Goal: Complete application form: Complete application form

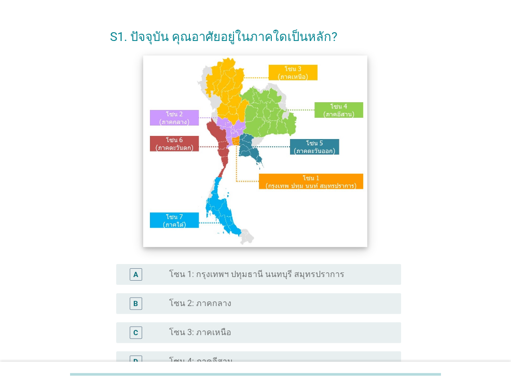
scroll to position [52, 0]
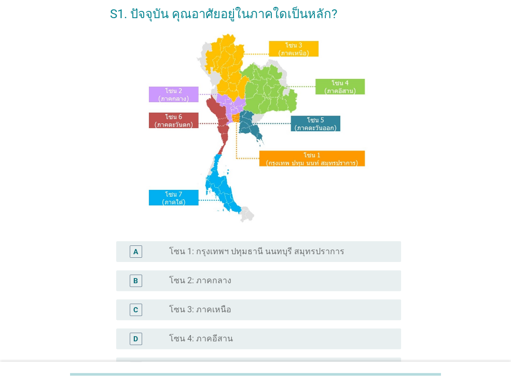
click at [216, 307] on label "โซน 3: ภาคเหนือ" at bounding box center [200, 310] width 62 height 10
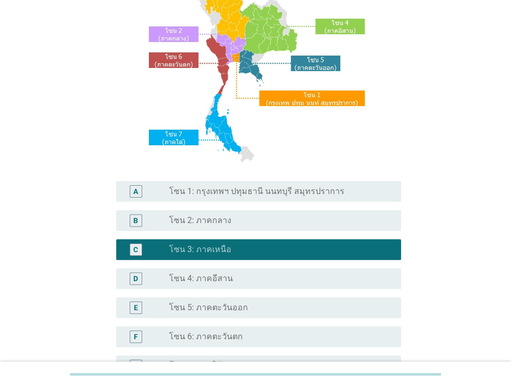
scroll to position [235, 0]
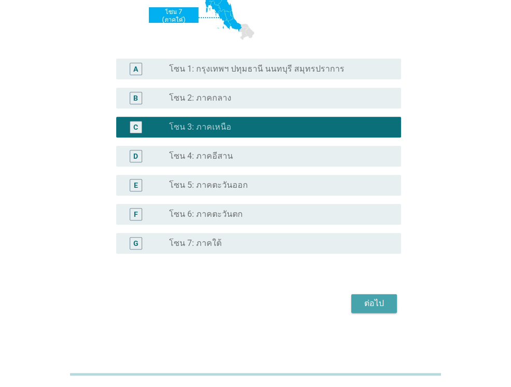
click at [357, 300] on button "ต่อไป" at bounding box center [374, 303] width 46 height 19
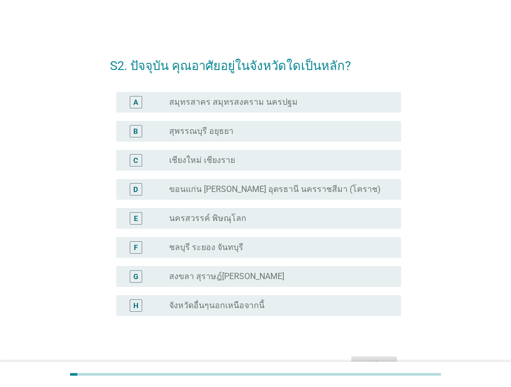
click at [222, 164] on label "เชียงใหม่ เชียงราย" at bounding box center [202, 160] width 66 height 10
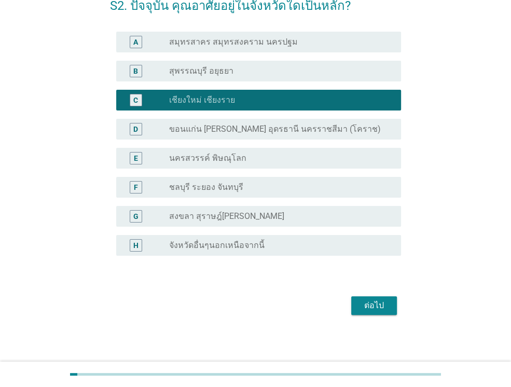
scroll to position [62, 0]
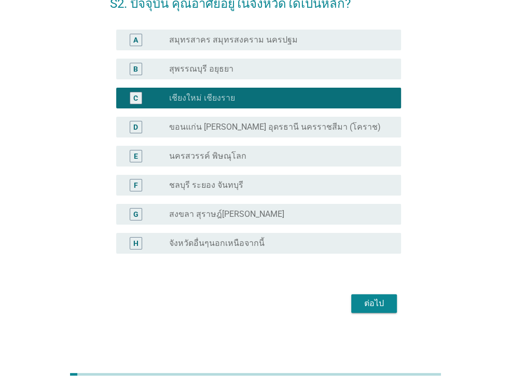
click at [380, 312] on button "ต่อไป" at bounding box center [374, 303] width 46 height 19
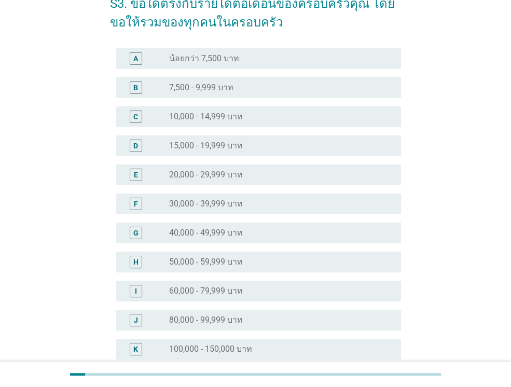
scroll to position [0, 0]
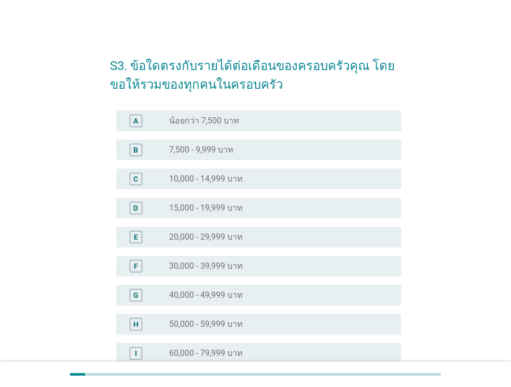
click at [147, 297] on div "G" at bounding box center [147, 295] width 45 height 12
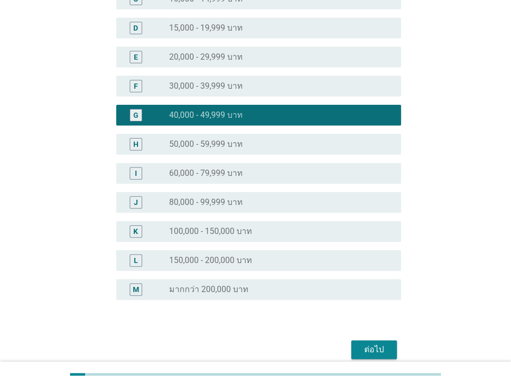
scroll to position [226, 0]
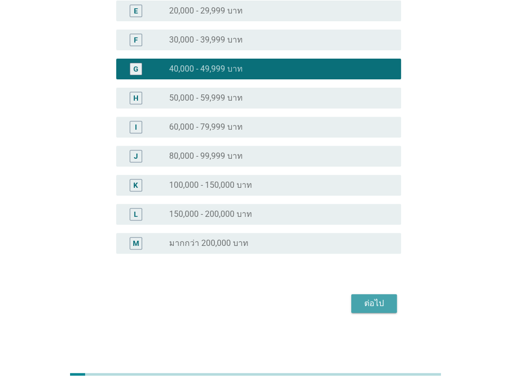
click at [381, 303] on div "ต่อไป" at bounding box center [374, 303] width 29 height 12
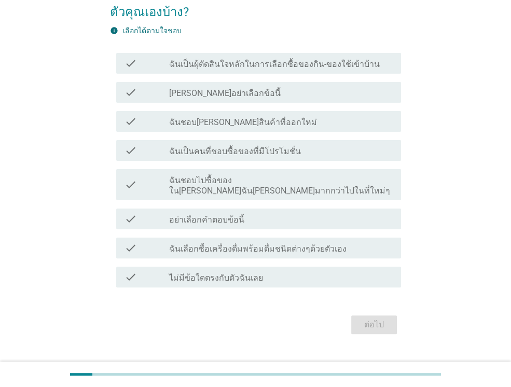
scroll to position [83, 0]
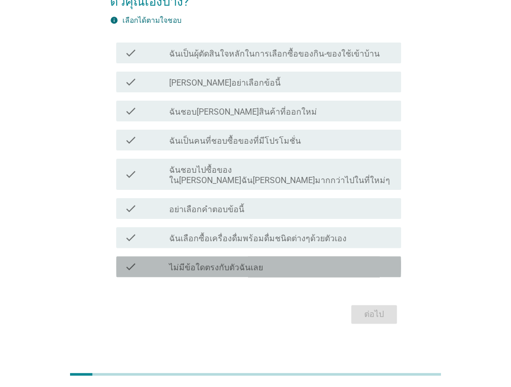
click at [207, 263] on label "ไม่มีข้อใดตรงกับตัวฉันเลย" at bounding box center [216, 268] width 94 height 10
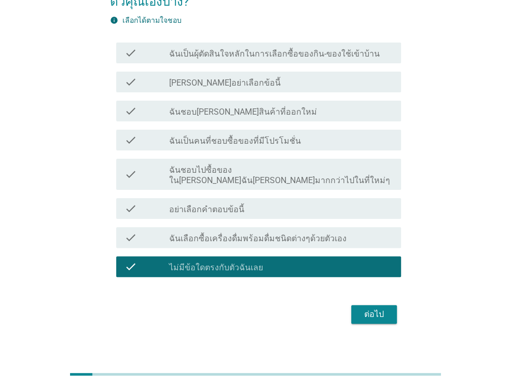
click at [369, 308] on div "ต่อไป" at bounding box center [374, 314] width 29 height 12
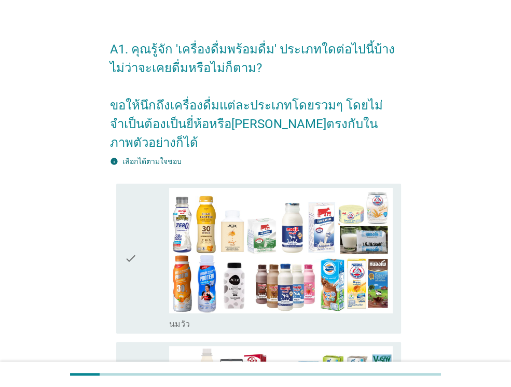
scroll to position [0, 0]
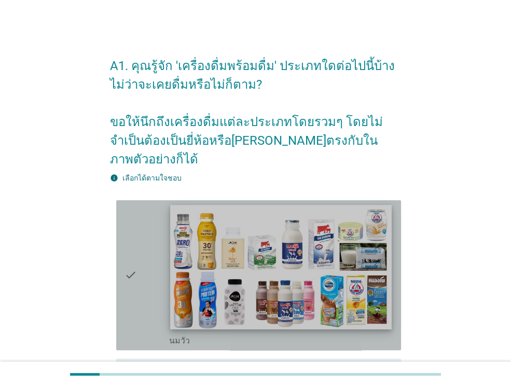
click at [229, 265] on img at bounding box center [280, 267] width 221 height 125
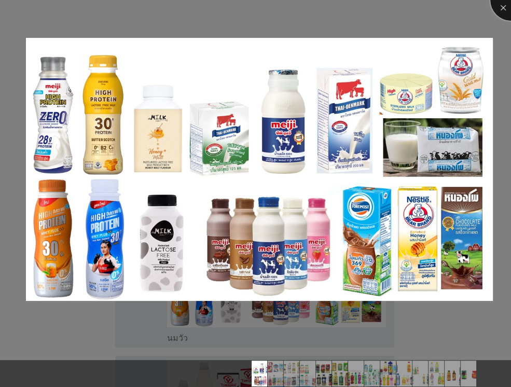
click at [499, 10] on div at bounding box center [512, 0] width 42 height 42
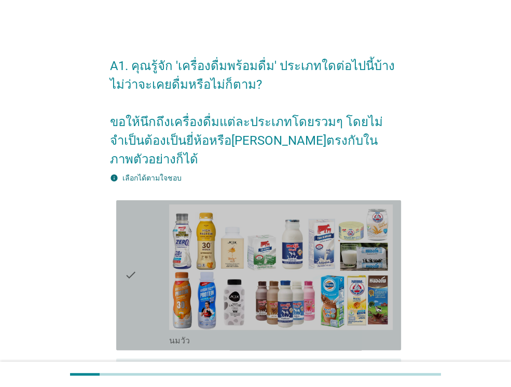
click at [130, 245] on icon "check" at bounding box center [131, 276] width 12 height 142
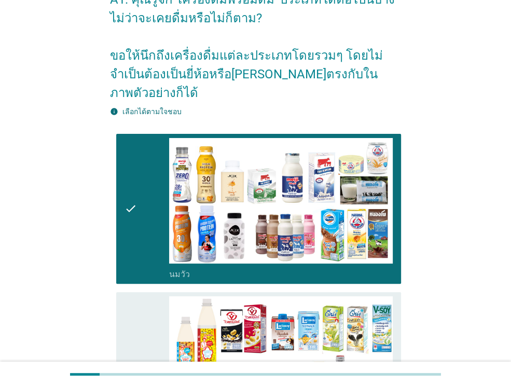
scroll to position [156, 0]
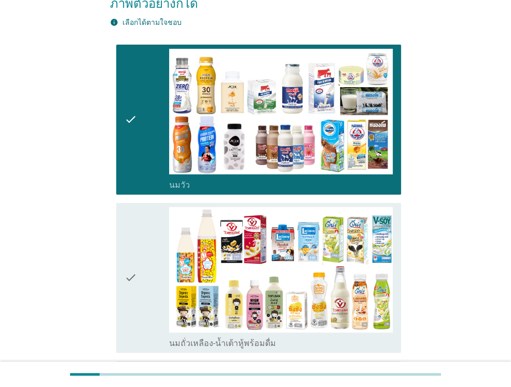
click at [136, 257] on icon "check" at bounding box center [131, 278] width 12 height 142
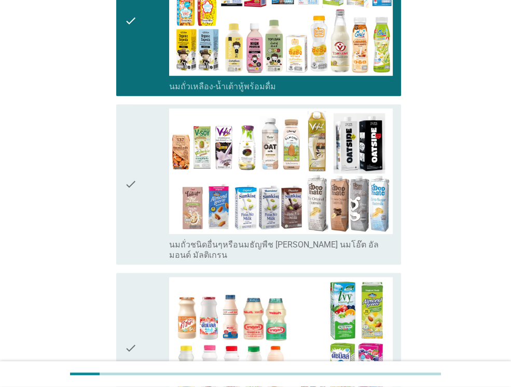
scroll to position [415, 0]
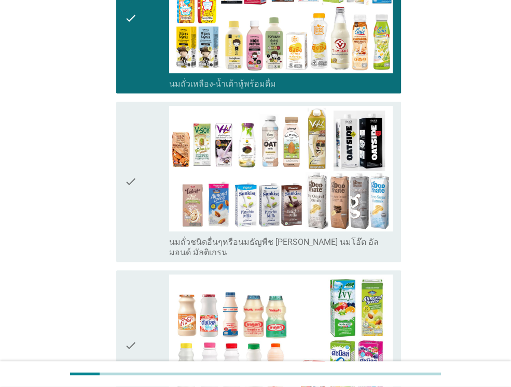
click at [133, 158] on icon "check" at bounding box center [131, 182] width 12 height 152
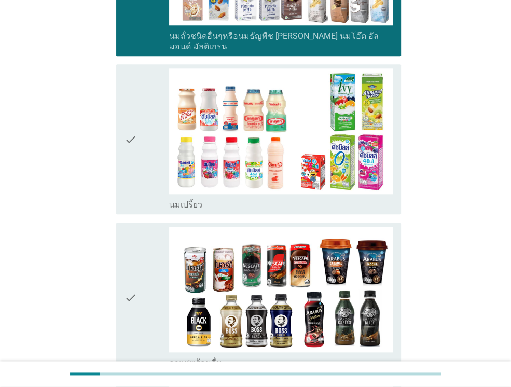
scroll to position [623, 0]
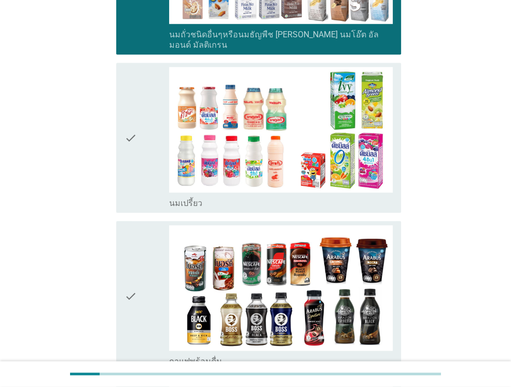
click at [139, 116] on div "check" at bounding box center [147, 138] width 45 height 142
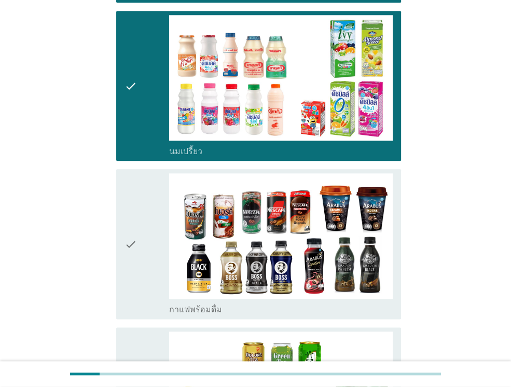
click at [127, 262] on icon "check" at bounding box center [131, 244] width 12 height 142
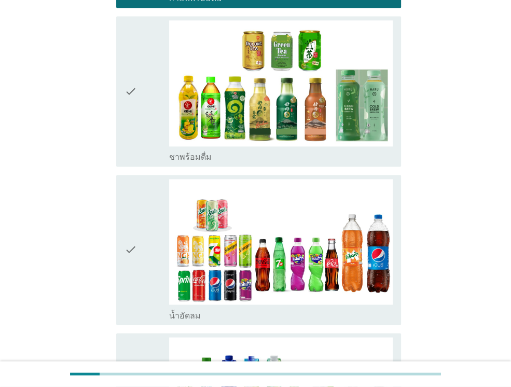
scroll to position [883, 0]
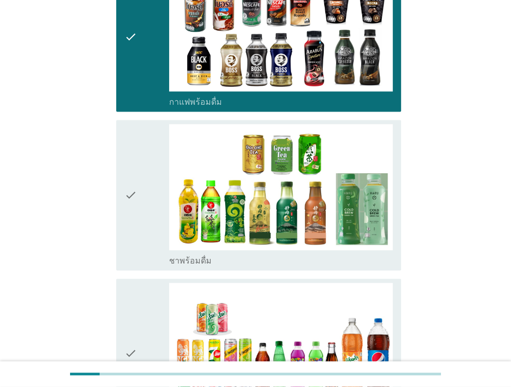
click at [135, 177] on icon "check" at bounding box center [131, 195] width 12 height 142
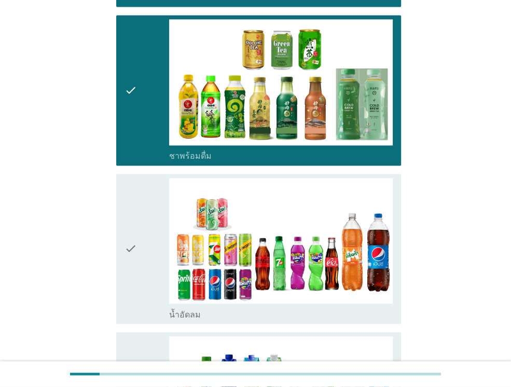
scroll to position [1090, 0]
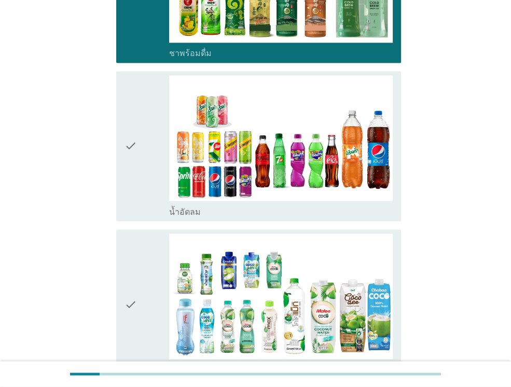
click at [138, 144] on div "check" at bounding box center [147, 146] width 45 height 142
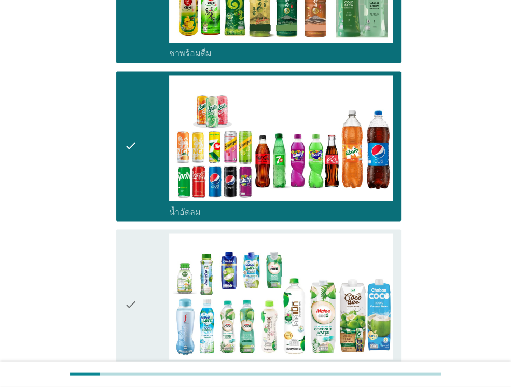
click at [137, 250] on icon "check" at bounding box center [131, 305] width 12 height 142
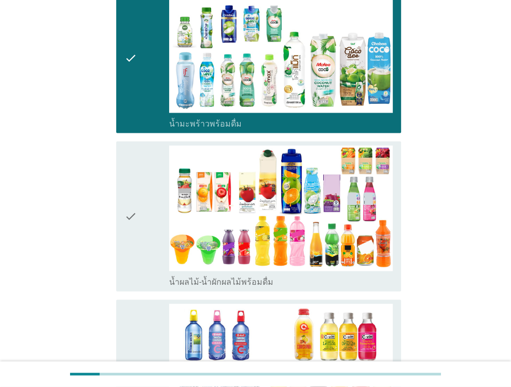
scroll to position [1402, 0]
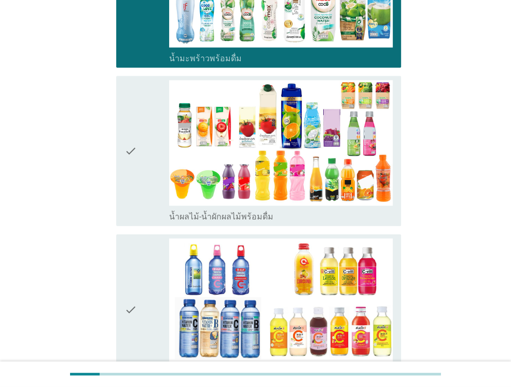
click at [139, 124] on div "check" at bounding box center [147, 151] width 45 height 142
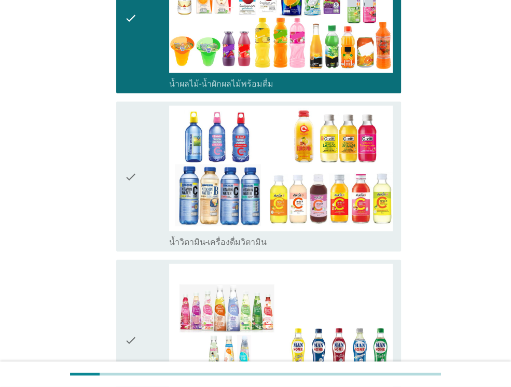
scroll to position [1609, 0]
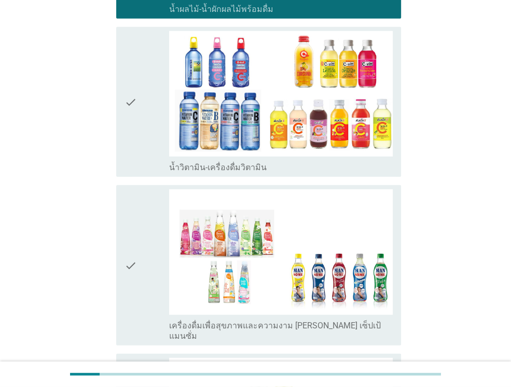
click at [147, 253] on div "check" at bounding box center [147, 266] width 45 height 152
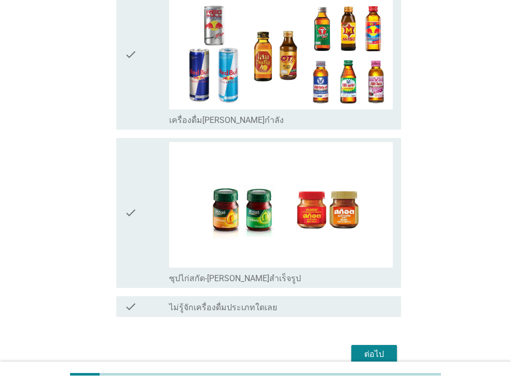
scroll to position [2149, 0]
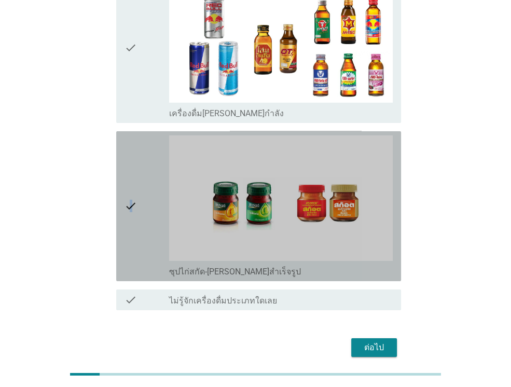
click at [131, 177] on icon "check" at bounding box center [131, 207] width 12 height 142
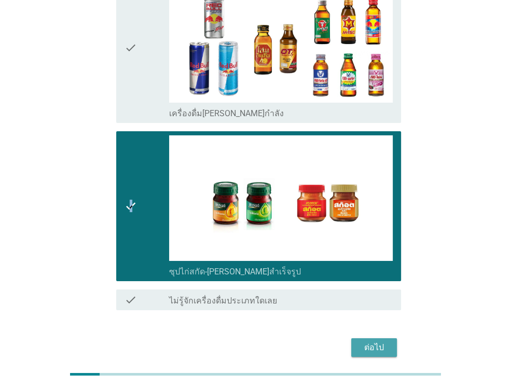
click at [375, 342] on div "ต่อไป" at bounding box center [374, 348] width 29 height 12
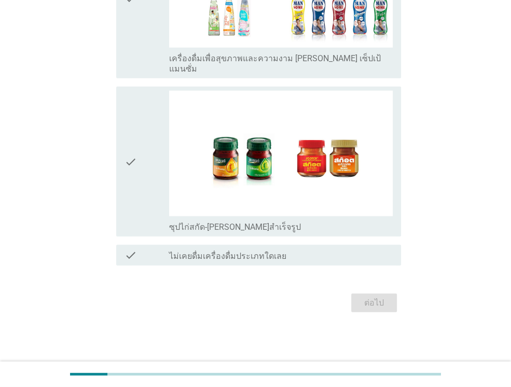
scroll to position [0, 0]
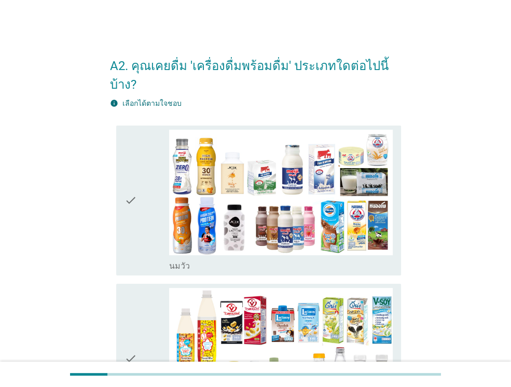
click at [129, 199] on icon "check" at bounding box center [131, 201] width 12 height 142
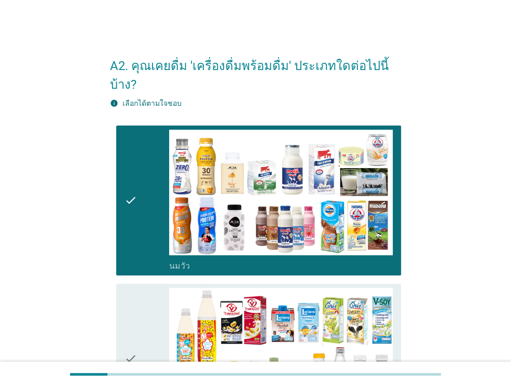
scroll to position [156, 0]
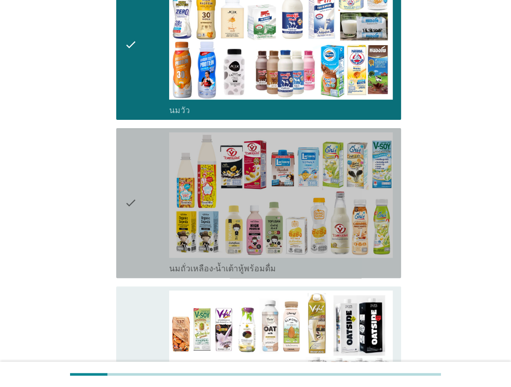
click at [134, 184] on icon "check" at bounding box center [131, 203] width 12 height 142
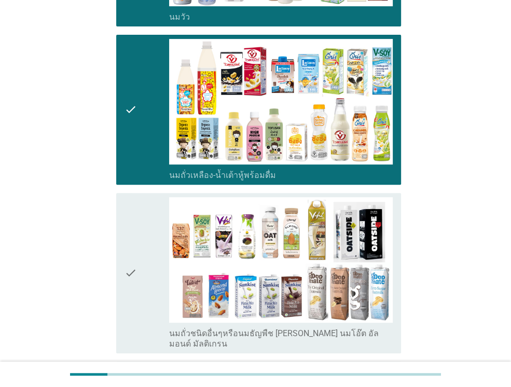
scroll to position [363, 0]
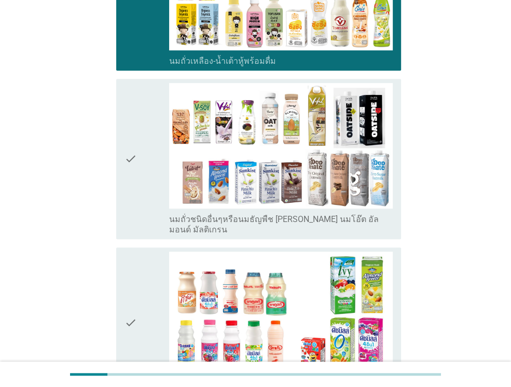
click at [141, 136] on div "check" at bounding box center [147, 159] width 45 height 152
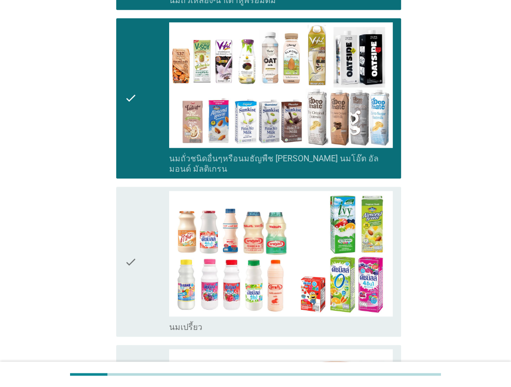
scroll to position [571, 0]
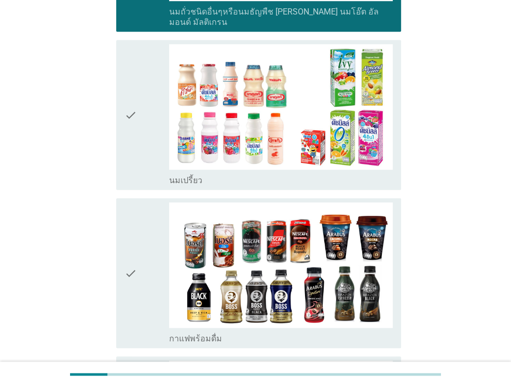
click at [120, 84] on div "check check_box_outline_blank นมเปรี้ยว" at bounding box center [258, 115] width 285 height 150
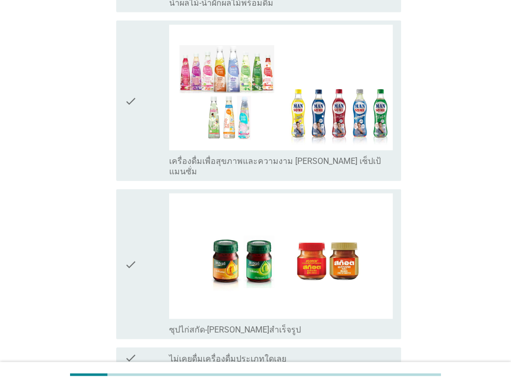
scroll to position [1600, 0]
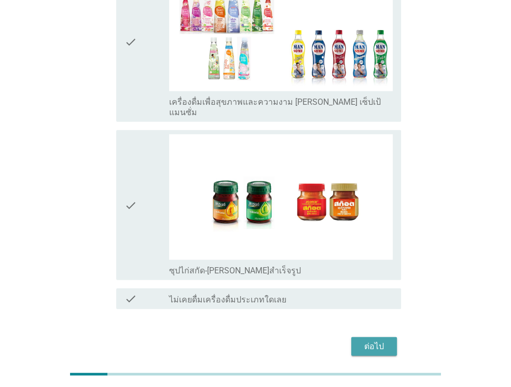
click at [371, 341] on div "ต่อไป" at bounding box center [374, 347] width 29 height 12
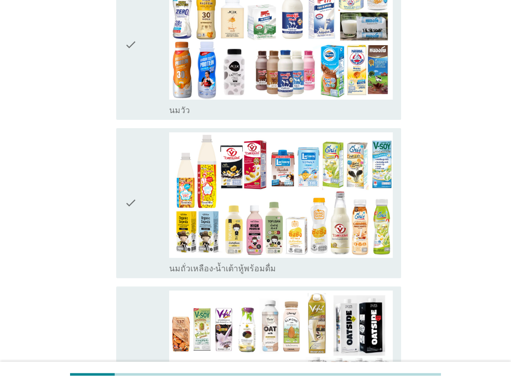
scroll to position [363, 0]
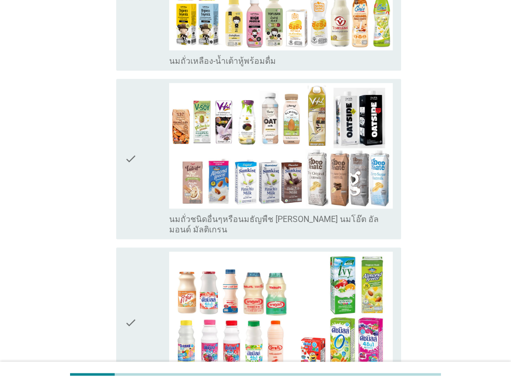
click at [145, 147] on div "check" at bounding box center [147, 159] width 45 height 152
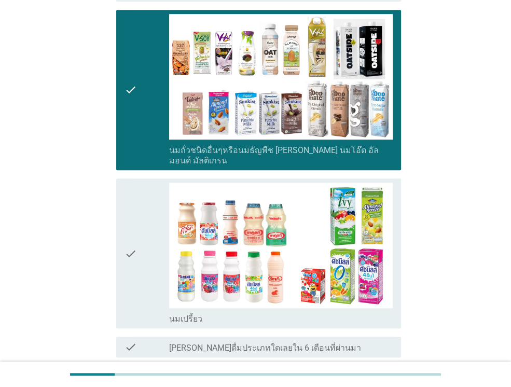
scroll to position [512, 0]
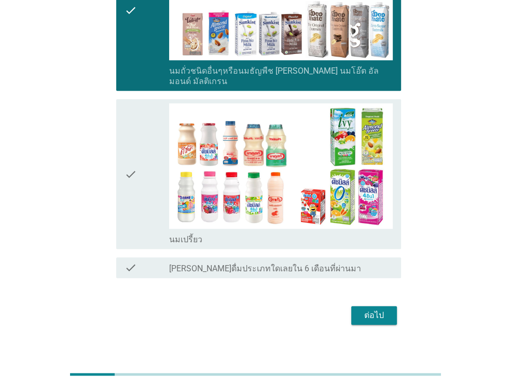
click at [390, 306] on button "ต่อไป" at bounding box center [374, 315] width 46 height 19
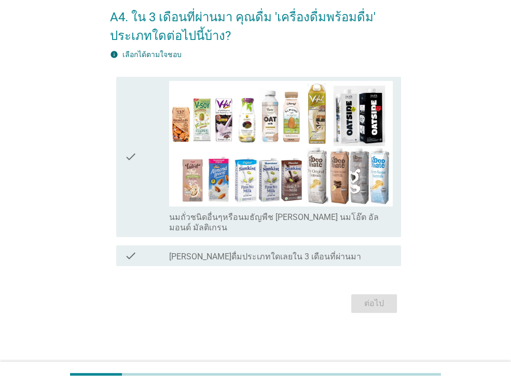
scroll to position [0, 0]
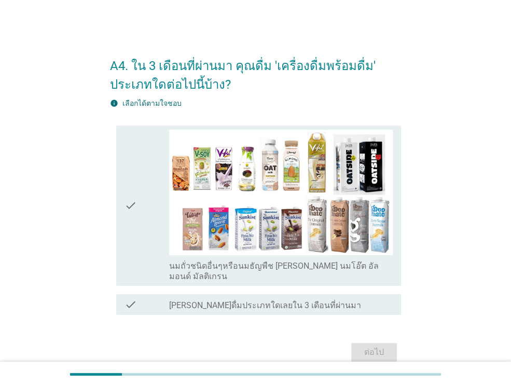
click at [131, 222] on icon "check" at bounding box center [131, 206] width 12 height 152
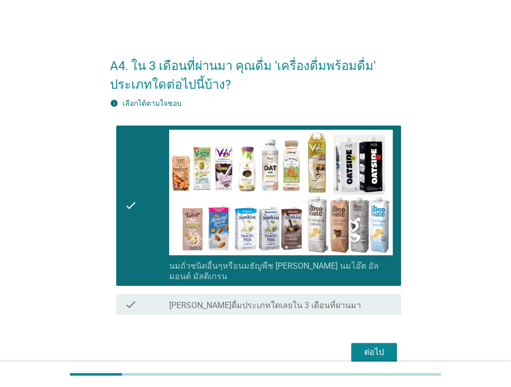
click at [380, 346] on div "ต่อไป" at bounding box center [374, 352] width 29 height 12
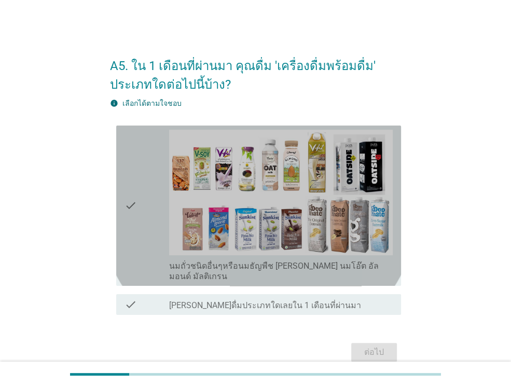
click at [133, 211] on icon "check" at bounding box center [131, 206] width 12 height 152
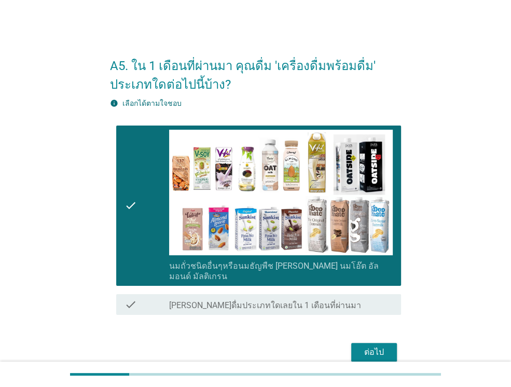
click at [362, 347] on div "ต่อไป" at bounding box center [374, 352] width 29 height 12
